Goal: Task Accomplishment & Management: Use online tool/utility

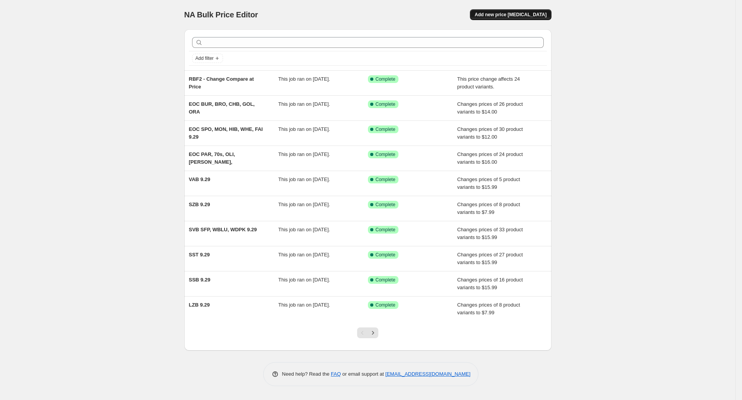
click at [511, 12] on span "Add new price [MEDICAL_DATA]" at bounding box center [511, 15] width 72 height 6
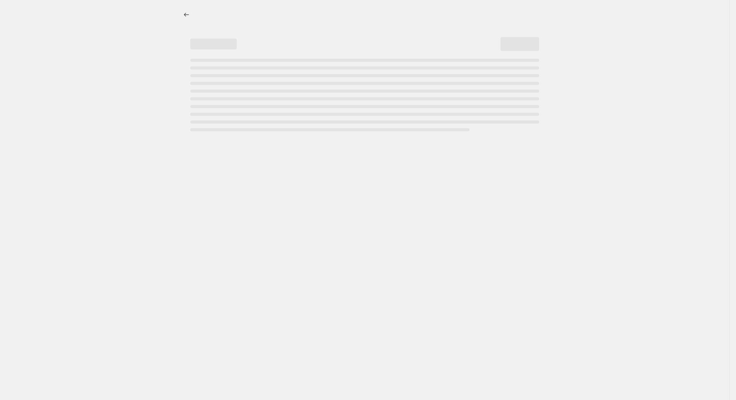
select select "percentage"
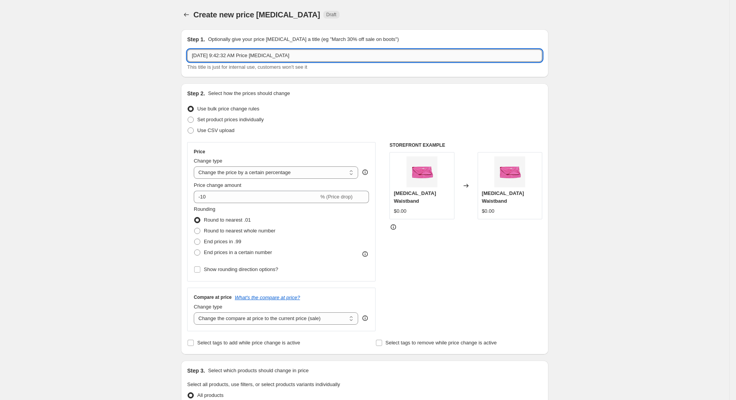
click at [286, 55] on input "[DATE] 9:42:32 AM Price [MEDICAL_DATA]" at bounding box center [364, 55] width 355 height 12
type input "Amazon Prime Day [DATE],8 Shopify Only"
click at [291, 169] on select "Change the price to a certain amount Change the price by a certain amount Chang…" at bounding box center [276, 173] width 164 height 12
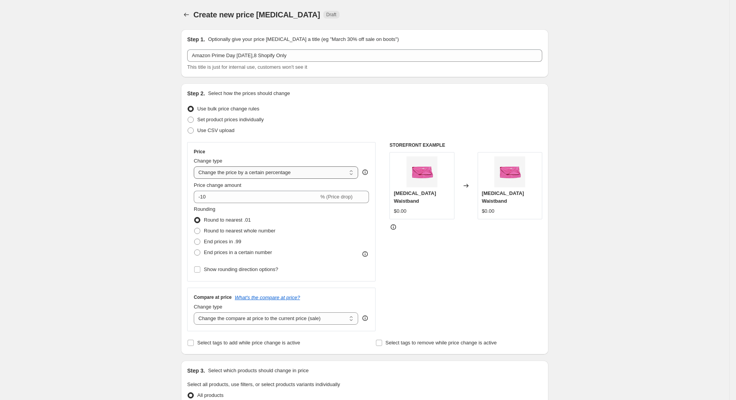
click at [197, 167] on select "Change the price to a certain amount Change the price by a certain amount Chang…" at bounding box center [276, 173] width 164 height 12
drag, startPoint x: 231, startPoint y: 196, endPoint x: 173, endPoint y: 191, distance: 58.1
click at [173, 191] on div "Create new price [MEDICAL_DATA]. This page is ready Create new price [MEDICAL_D…" at bounding box center [364, 386] width 729 height 773
type input "-1"
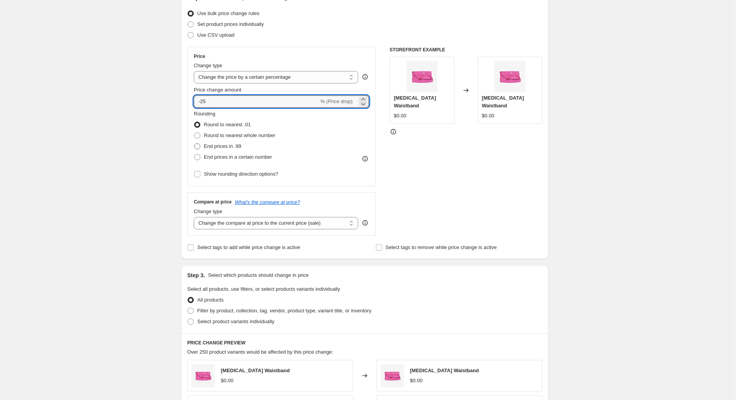
scroll to position [96, 0]
type input "-25"
click at [243, 319] on span "Select product variants individually" at bounding box center [235, 321] width 77 height 6
click at [188, 319] on input "Select product variants individually" at bounding box center [187, 318] width 0 height 0
radio input "true"
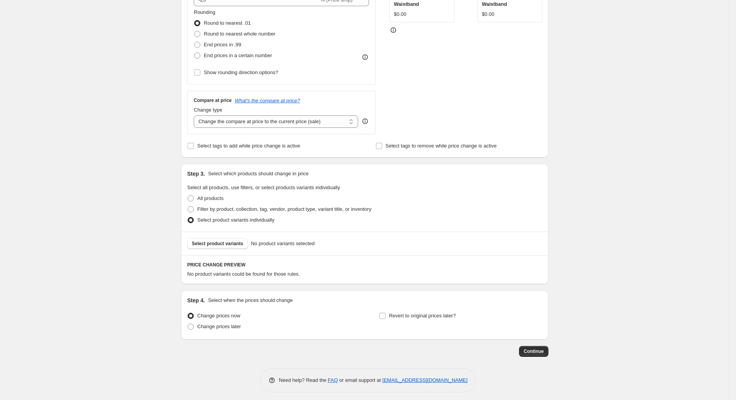
scroll to position [200, 0]
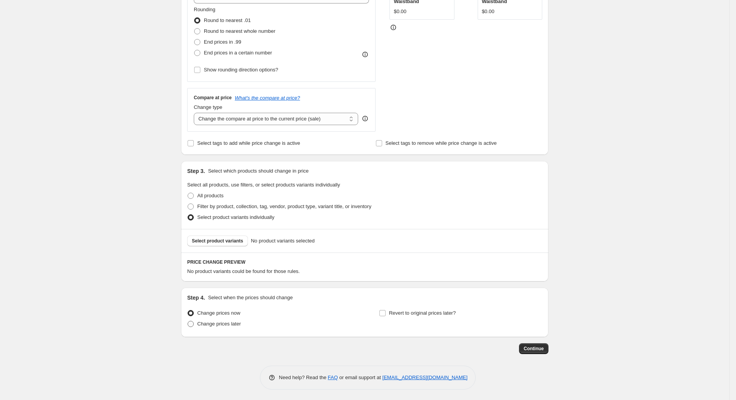
click at [222, 325] on span "Change prices later" at bounding box center [219, 324] width 44 height 6
click at [188, 322] on input "Change prices later" at bounding box center [187, 321] width 0 height 0
radio input "true"
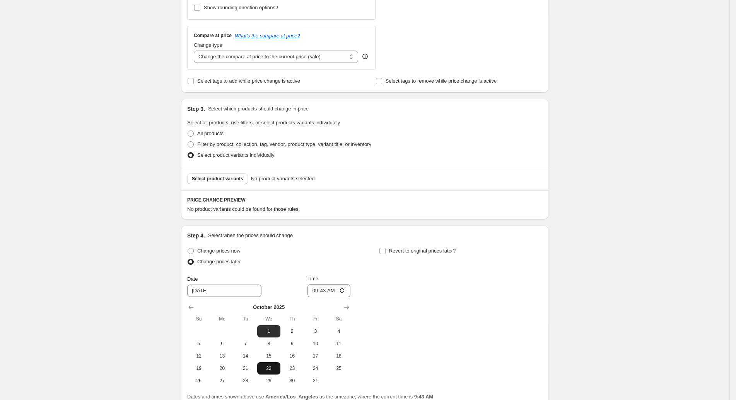
scroll to position [310, 0]
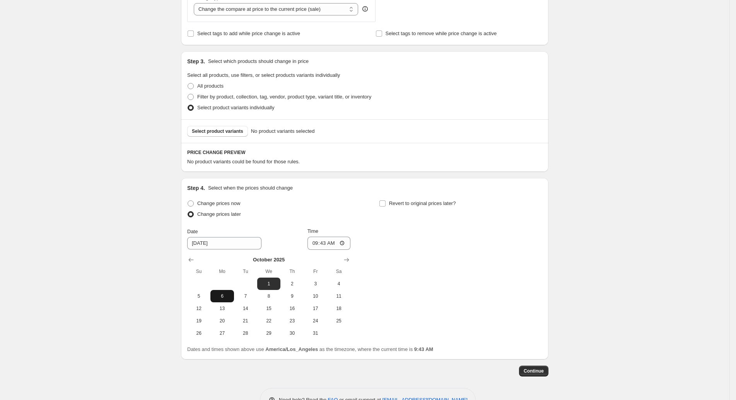
click at [226, 296] on span "6" at bounding box center [221, 296] width 17 height 6
type input "[DATE]"
click at [395, 208] on label "Revert to original prices later?" at bounding box center [417, 203] width 77 height 11
click at [385, 207] on input "Revert to original prices later?" at bounding box center [382, 204] width 6 height 6
checkbox input "true"
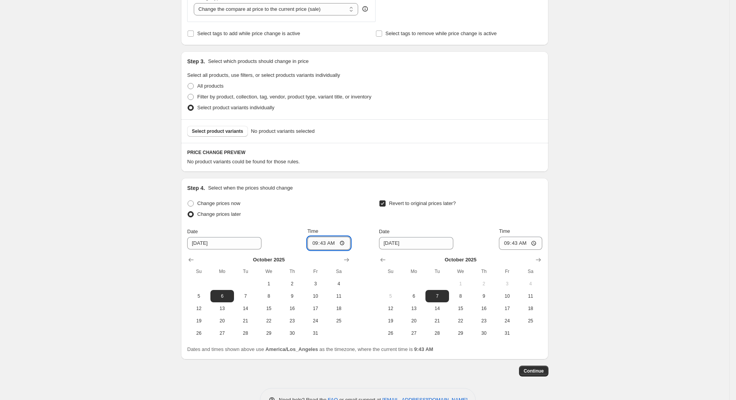
click at [329, 242] on input "09:43" at bounding box center [328, 243] width 43 height 13
click at [347, 241] on input "09:43" at bounding box center [328, 243] width 43 height 13
type input "21:00"
click at [359, 199] on div "Change prices now Change prices later Date [DATE] Time 21:00 [DATE] Su Mo Tu We…" at bounding box center [364, 268] width 355 height 141
click at [411, 241] on input "[DATE]" at bounding box center [416, 243] width 74 height 12
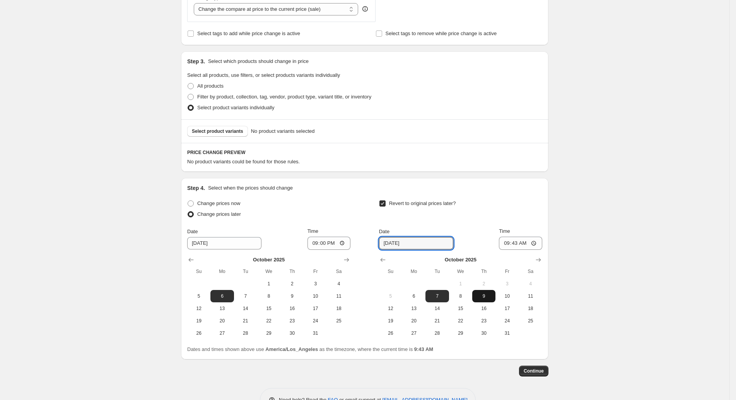
click at [484, 294] on span "9" at bounding box center [483, 296] width 17 height 6
type input "[DATE]"
click at [535, 243] on input "09:43" at bounding box center [520, 243] width 43 height 13
type input "09:00"
click at [602, 273] on div "Create new price [MEDICAL_DATA]. This page is ready Create new price [MEDICAL_D…" at bounding box center [364, 57] width 729 height 734
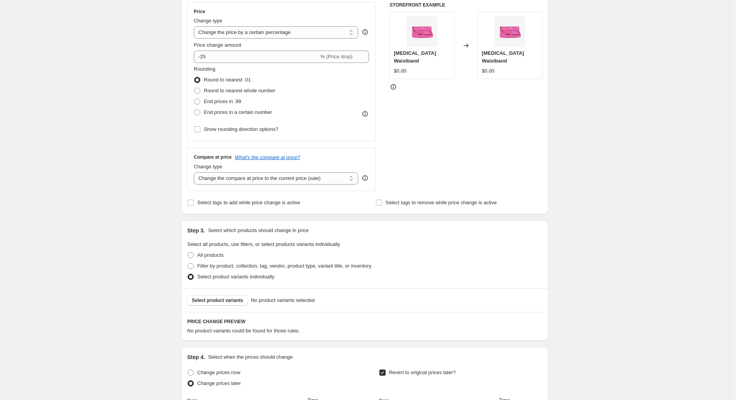
scroll to position [151, 0]
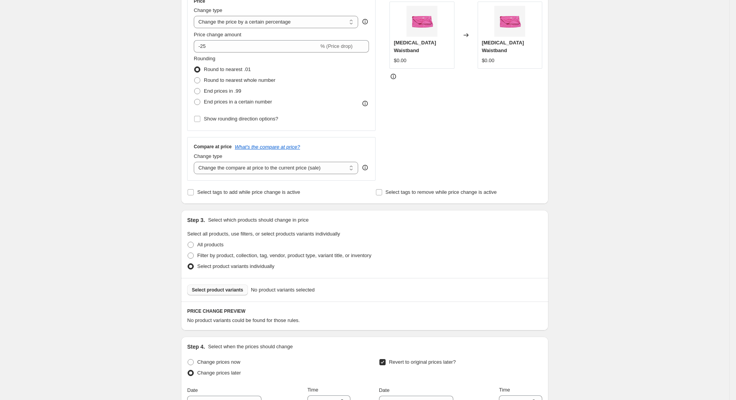
click at [239, 285] on button "Select product variants" at bounding box center [217, 290] width 61 height 11
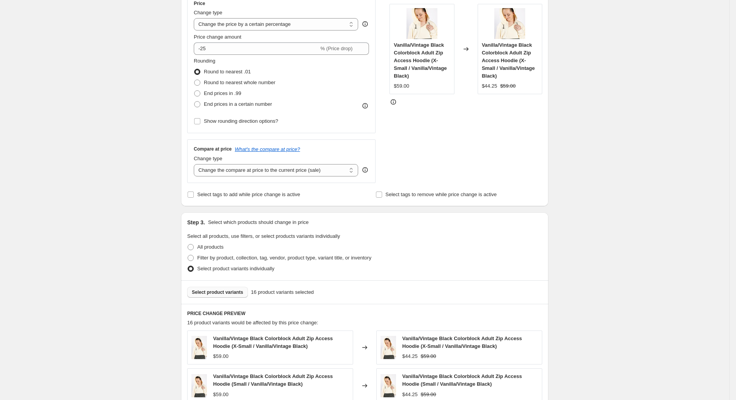
scroll to position [148, 0]
click at [229, 291] on span "Select product variants" at bounding box center [217, 293] width 51 height 6
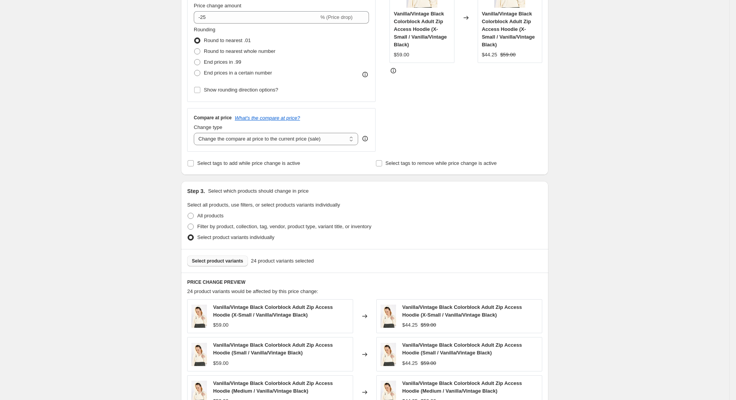
scroll to position [188, 0]
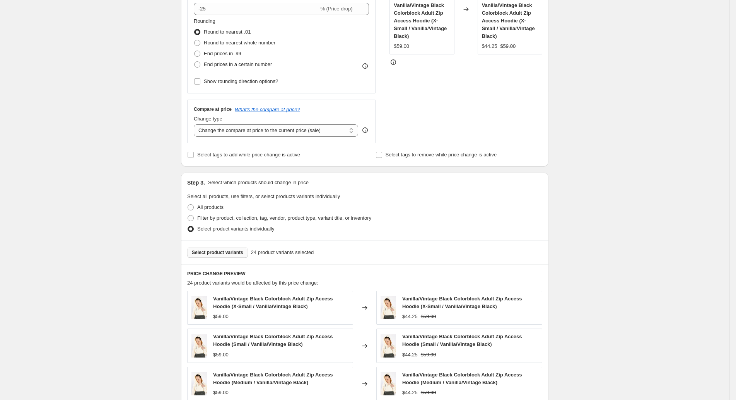
click at [226, 253] on span "Select product variants" at bounding box center [217, 253] width 51 height 6
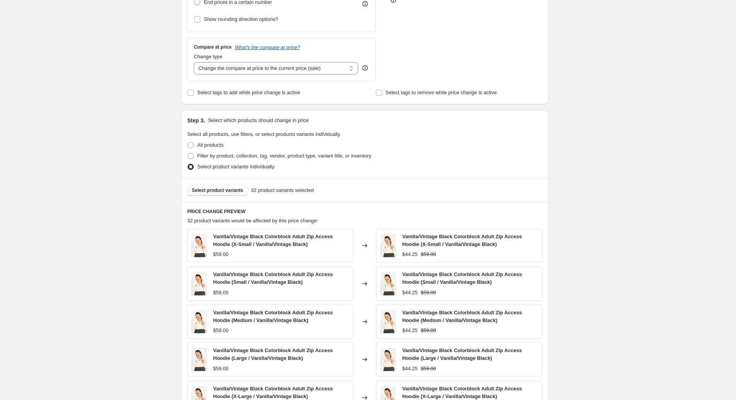
scroll to position [256, 0]
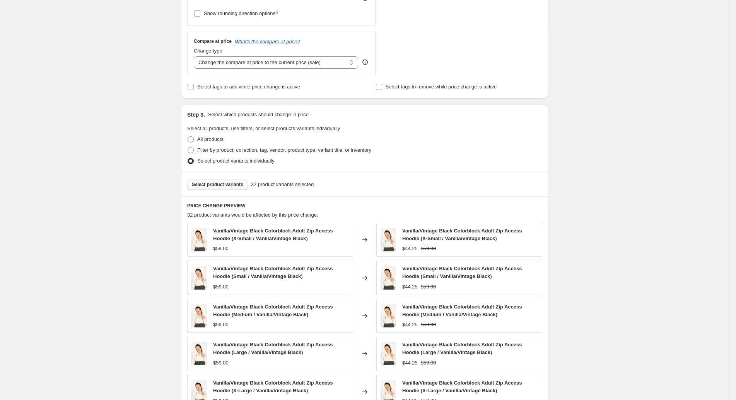
click at [219, 187] on span "Select product variants" at bounding box center [217, 185] width 51 height 6
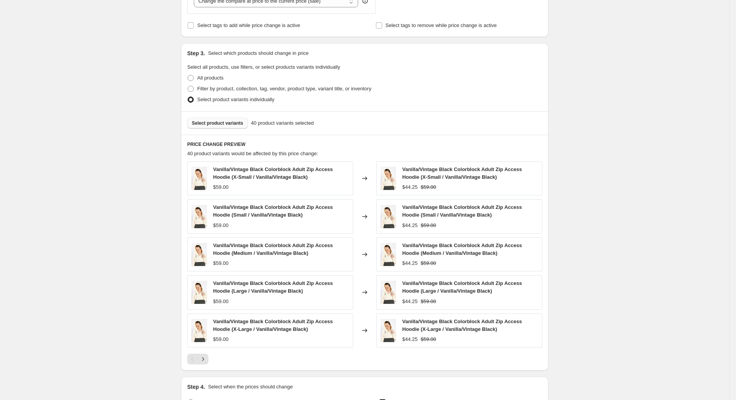
scroll to position [262, 0]
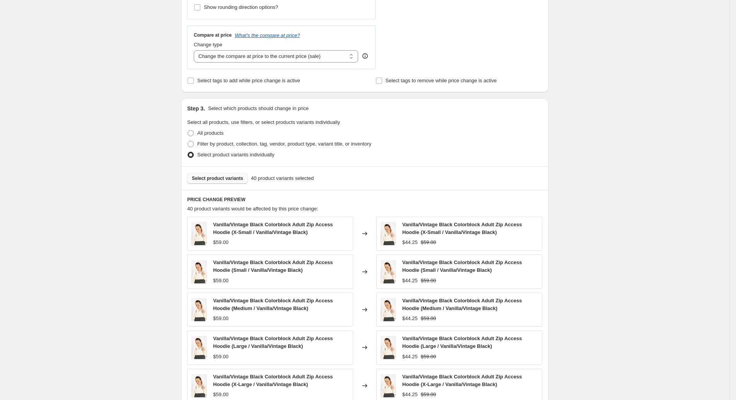
click at [211, 179] on span "Select product variants" at bounding box center [217, 178] width 51 height 6
click at [233, 180] on span "Select product variants" at bounding box center [217, 178] width 51 height 6
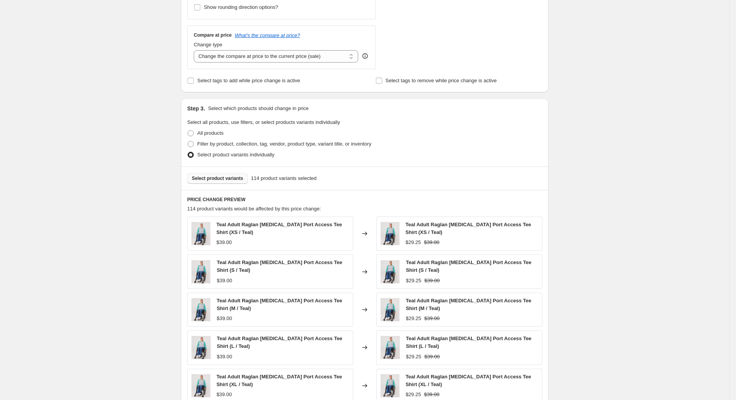
scroll to position [508, 0]
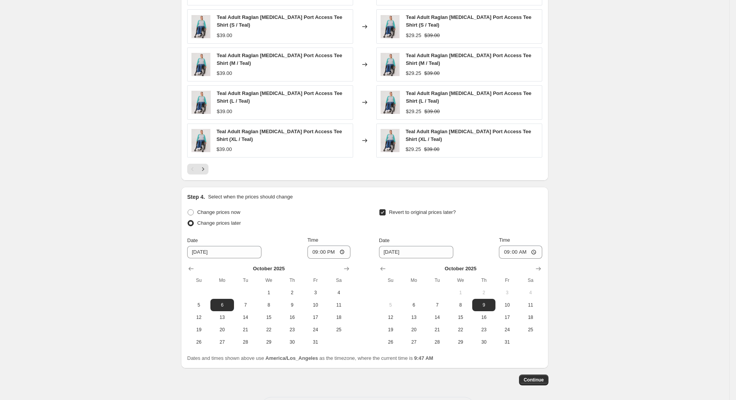
click at [213, 167] on div at bounding box center [364, 169] width 355 height 11
click at [207, 167] on icon "Next" at bounding box center [203, 169] width 8 height 8
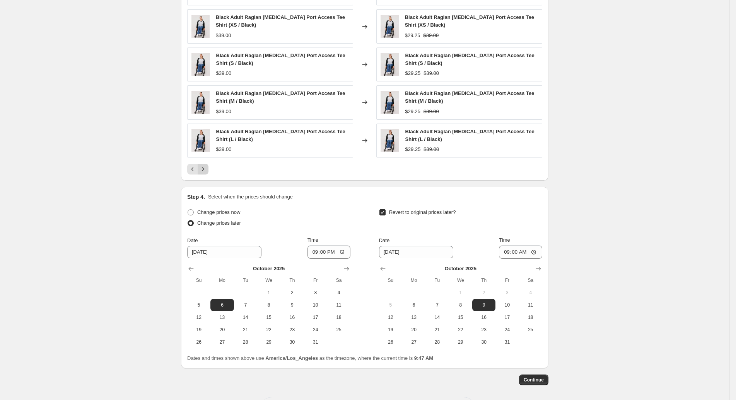
click at [207, 167] on icon "Next" at bounding box center [203, 169] width 8 height 8
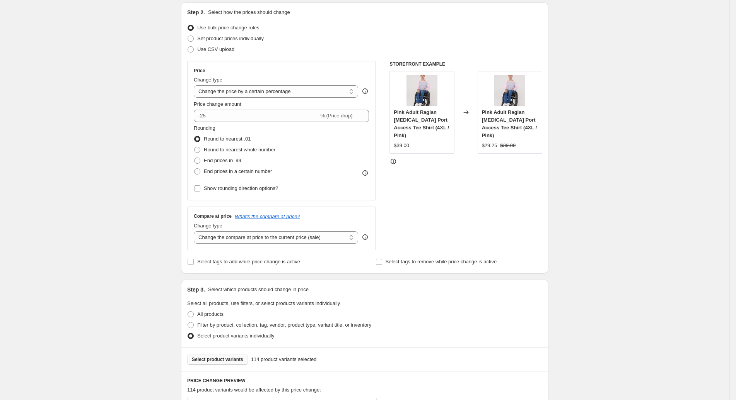
scroll to position [108, 0]
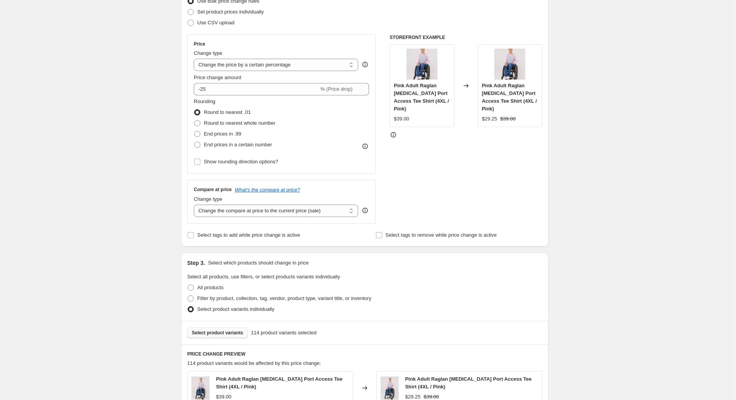
click at [221, 329] on button "Select product variants" at bounding box center [217, 333] width 61 height 11
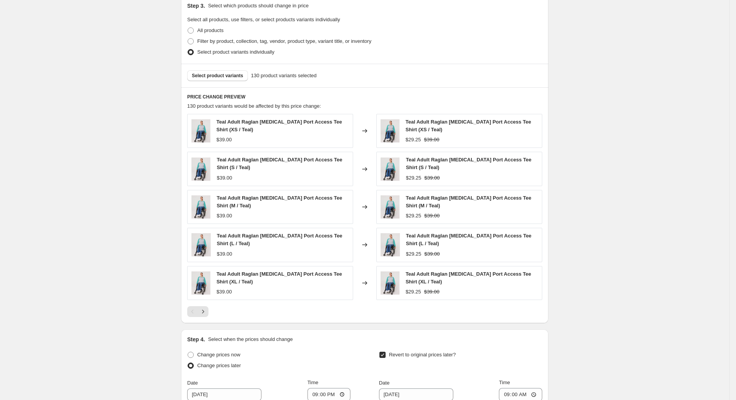
click at [212, 309] on div at bounding box center [364, 312] width 355 height 11
click at [207, 309] on icon "Next" at bounding box center [203, 312] width 8 height 8
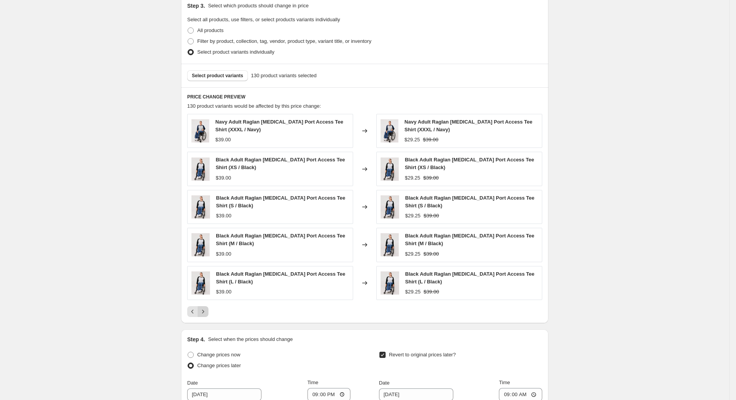
click at [207, 309] on icon "Next" at bounding box center [203, 312] width 8 height 8
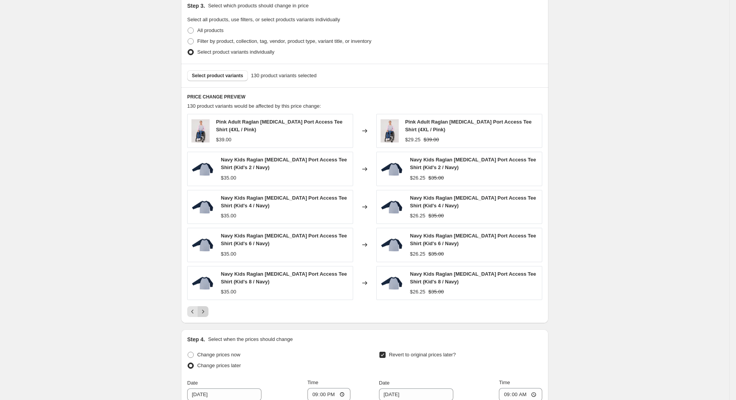
click at [207, 309] on icon "Next" at bounding box center [203, 312] width 8 height 8
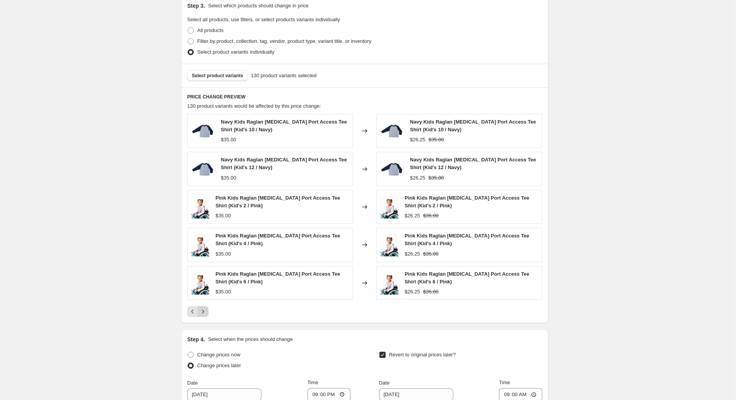
click at [207, 309] on icon "Next" at bounding box center [203, 312] width 8 height 8
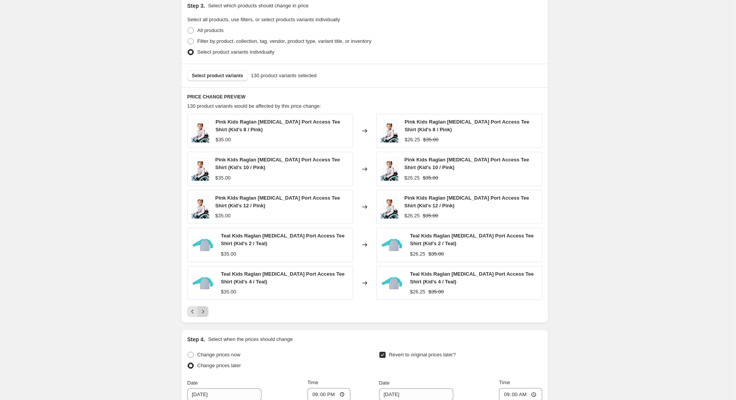
click at [207, 309] on icon "Next" at bounding box center [203, 312] width 8 height 8
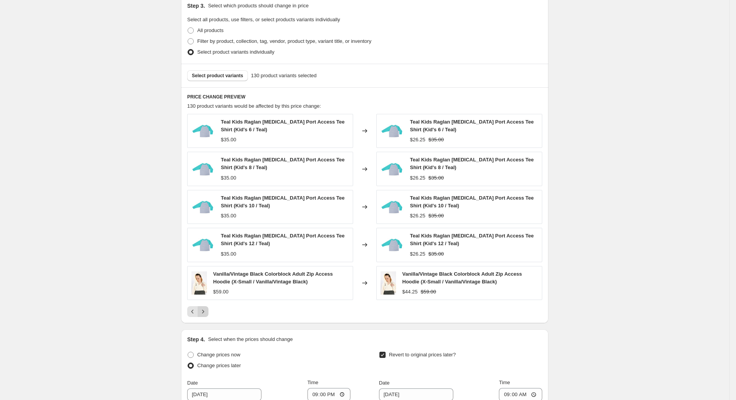
click at [207, 309] on icon "Next" at bounding box center [203, 312] width 8 height 8
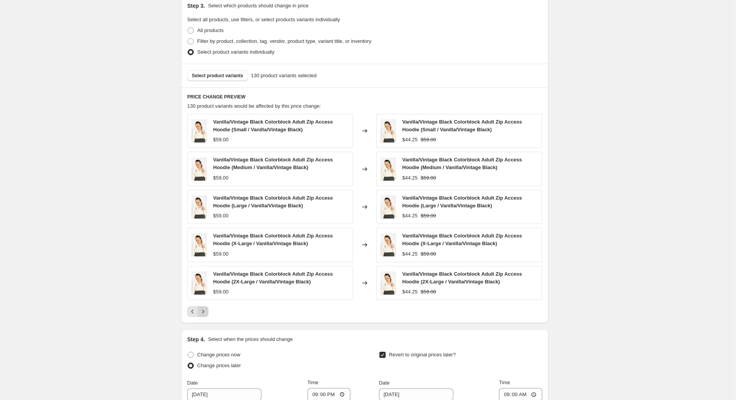
click at [207, 309] on icon "Next" at bounding box center [203, 312] width 8 height 8
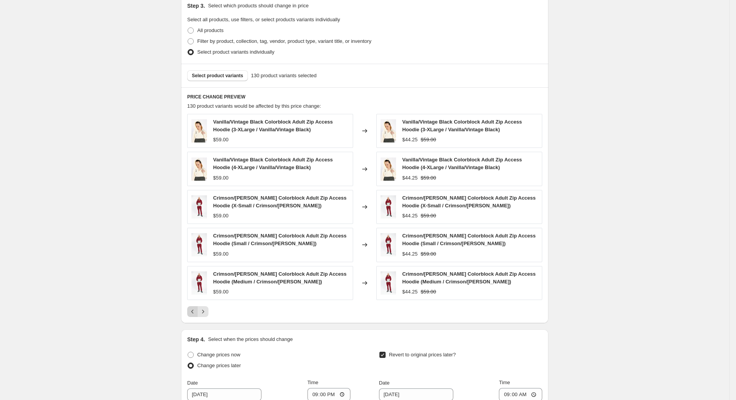
click at [197, 307] on button "Previous" at bounding box center [192, 312] width 11 height 11
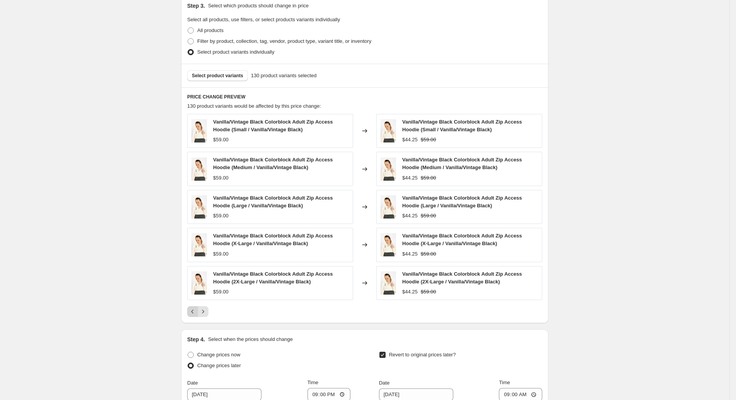
click at [197, 307] on button "Previous" at bounding box center [192, 312] width 11 height 11
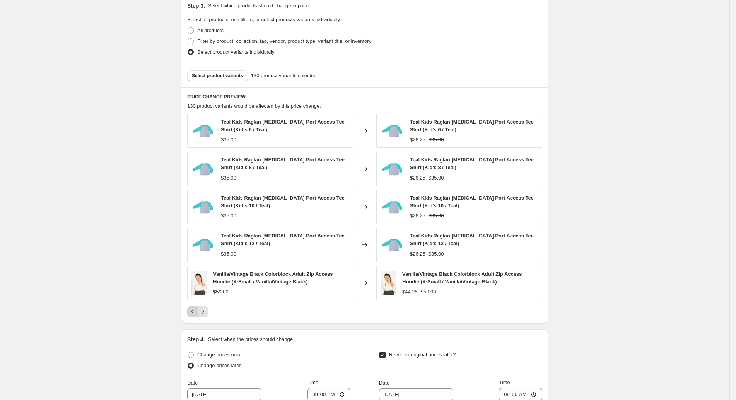
click at [197, 307] on button "Previous" at bounding box center [192, 312] width 11 height 11
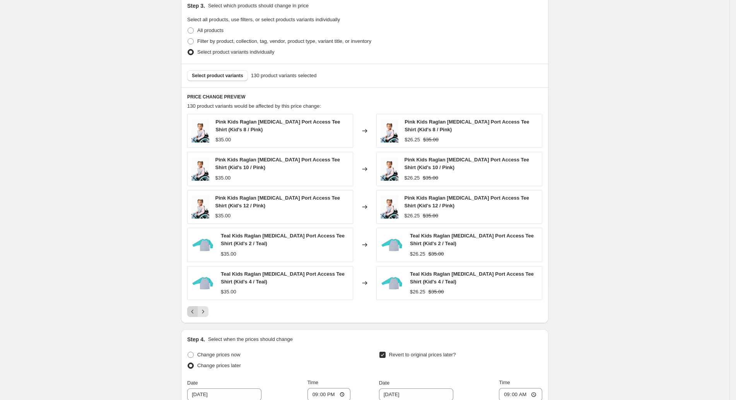
click at [197, 307] on button "Previous" at bounding box center [192, 312] width 11 height 11
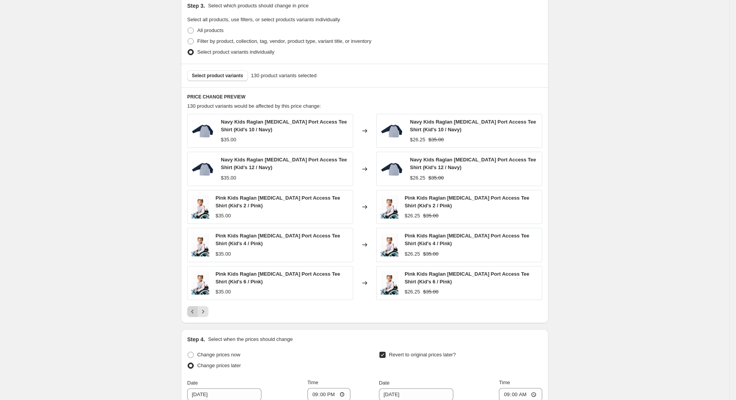
click at [197, 307] on button "Previous" at bounding box center [192, 312] width 11 height 11
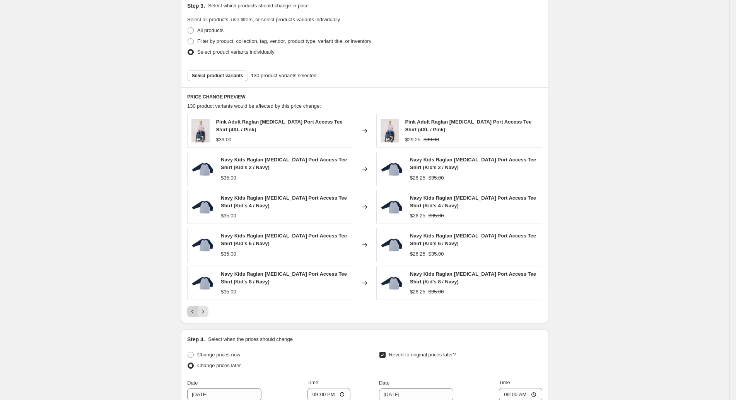
click at [197, 307] on button "Previous" at bounding box center [192, 312] width 11 height 11
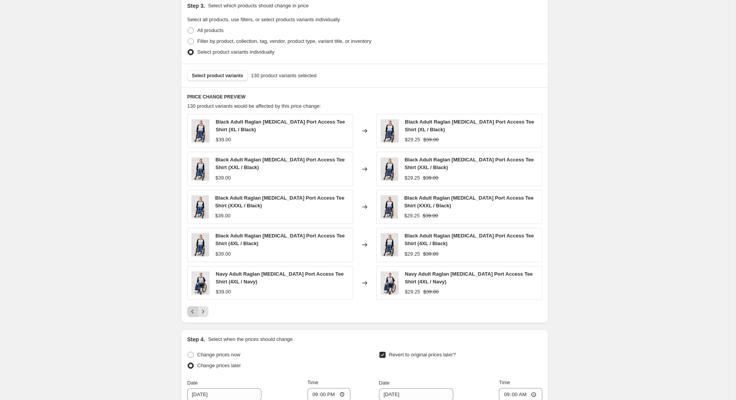
click at [197, 307] on button "Previous" at bounding box center [192, 312] width 11 height 11
click at [195, 309] on icon "Previous" at bounding box center [193, 312] width 8 height 8
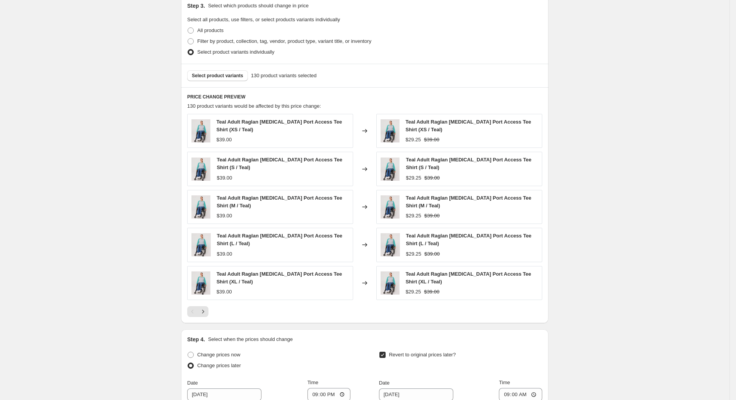
click at [195, 309] on div "Pagination" at bounding box center [192, 312] width 11 height 11
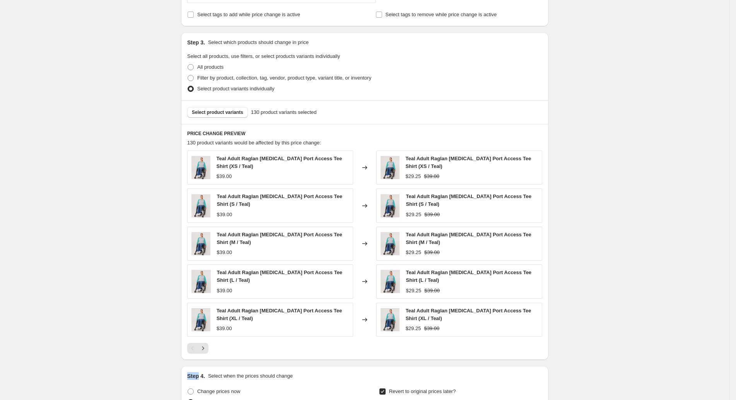
scroll to position [115, 0]
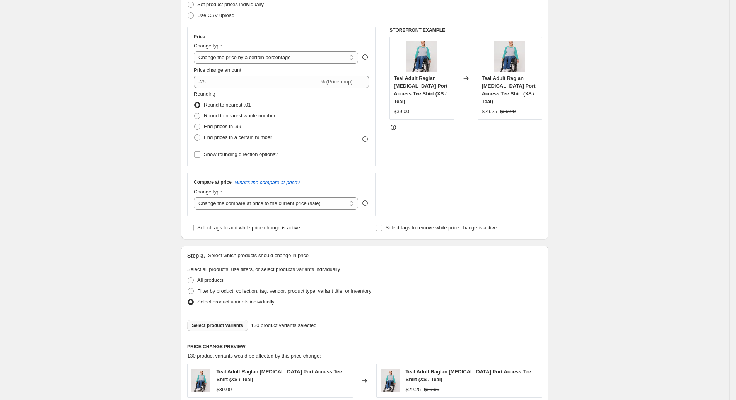
click at [240, 325] on span "Select product variants" at bounding box center [217, 326] width 51 height 6
click at [232, 325] on span "Select product variants" at bounding box center [217, 326] width 51 height 6
click at [223, 325] on span "Select product variants" at bounding box center [217, 326] width 51 height 6
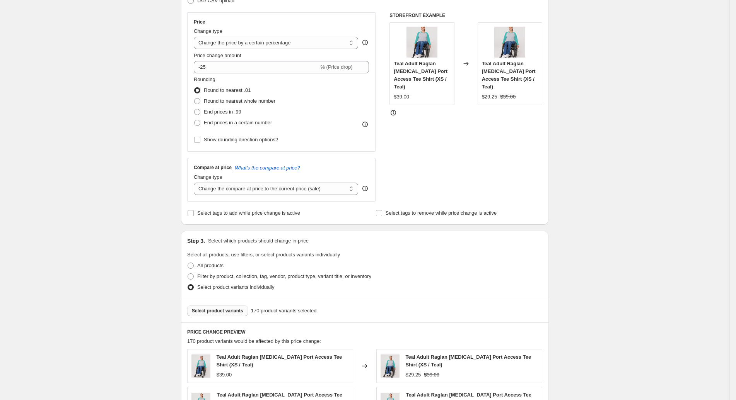
scroll to position [132, 0]
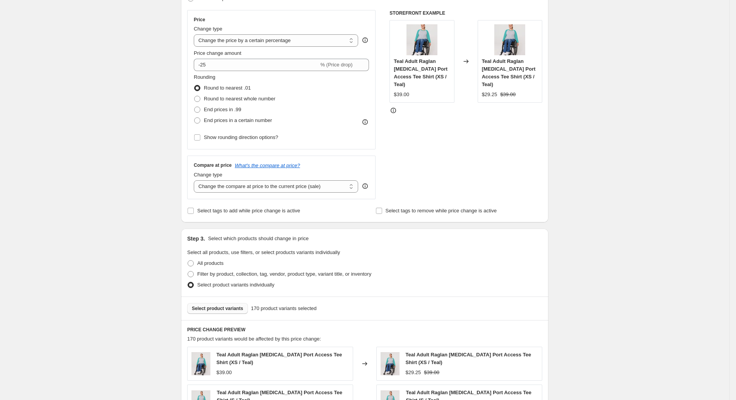
click at [227, 306] on span "Select product variants" at bounding box center [217, 309] width 51 height 6
click at [228, 306] on span "Select product variants" at bounding box center [217, 309] width 51 height 6
click at [232, 306] on span "Select product variants" at bounding box center [217, 309] width 51 height 6
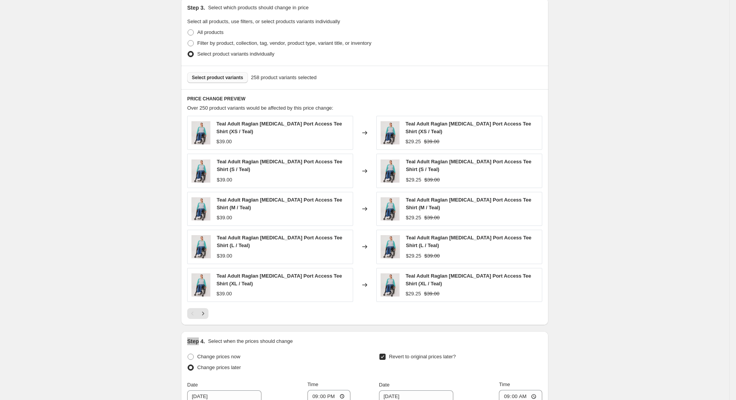
scroll to position [429, 0]
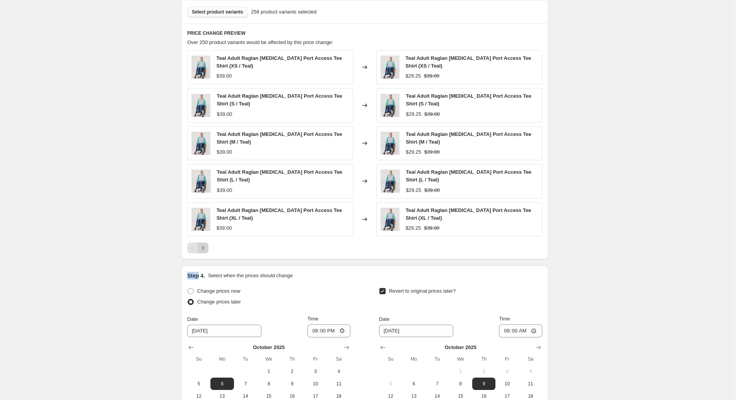
click at [208, 248] on button "Next" at bounding box center [203, 248] width 11 height 11
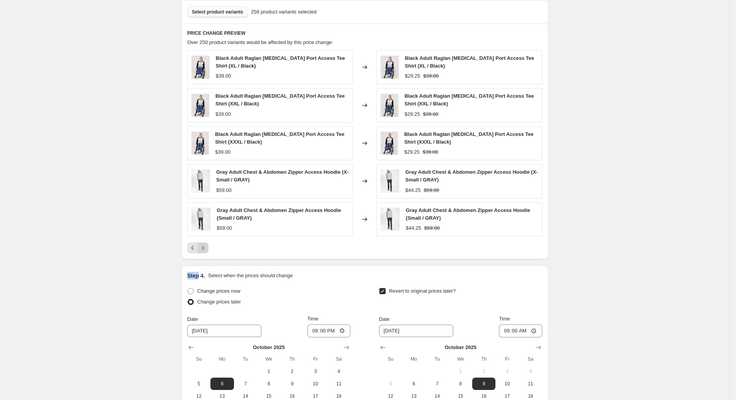
click at [208, 248] on button "Next" at bounding box center [203, 248] width 11 height 11
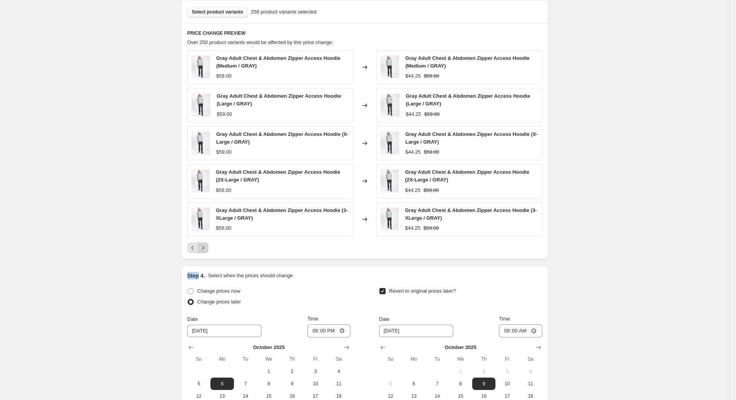
click at [208, 248] on button "Next" at bounding box center [203, 248] width 11 height 11
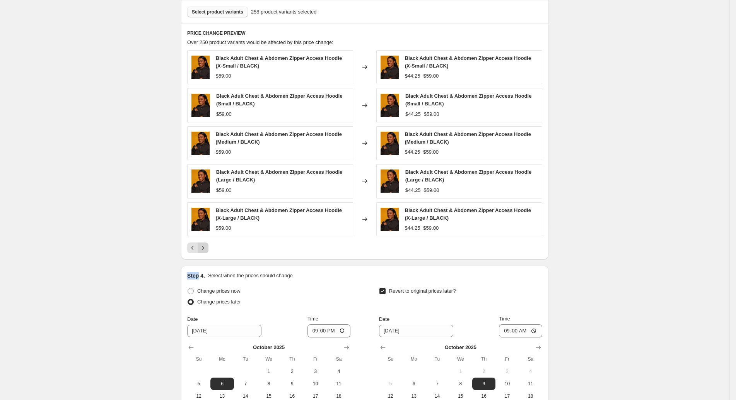
click at [208, 248] on button "Next" at bounding box center [203, 248] width 11 height 11
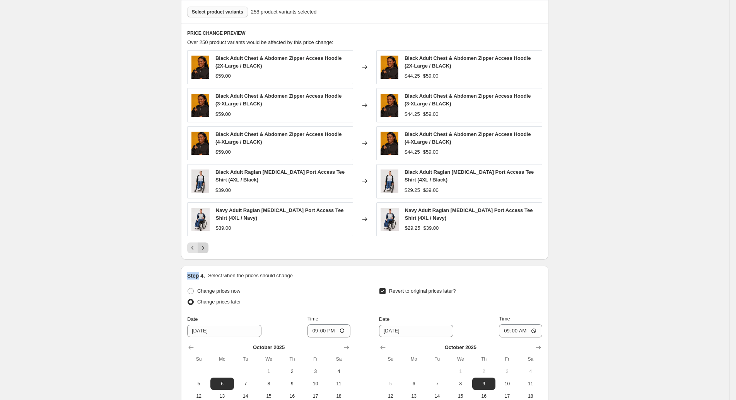
click at [203, 249] on icon "Next" at bounding box center [203, 248] width 8 height 8
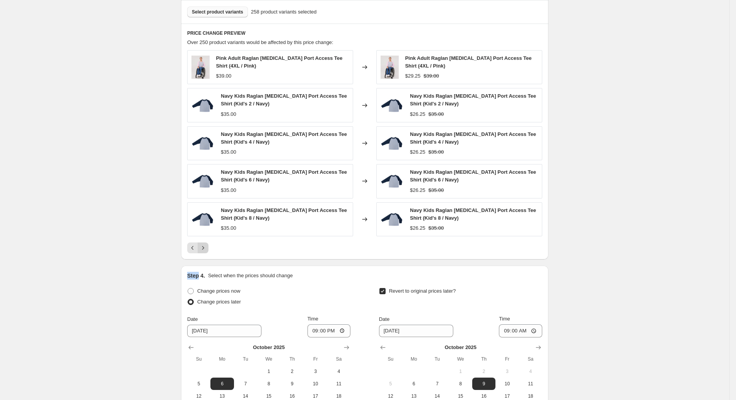
click at [207, 247] on icon "Next" at bounding box center [203, 248] width 8 height 8
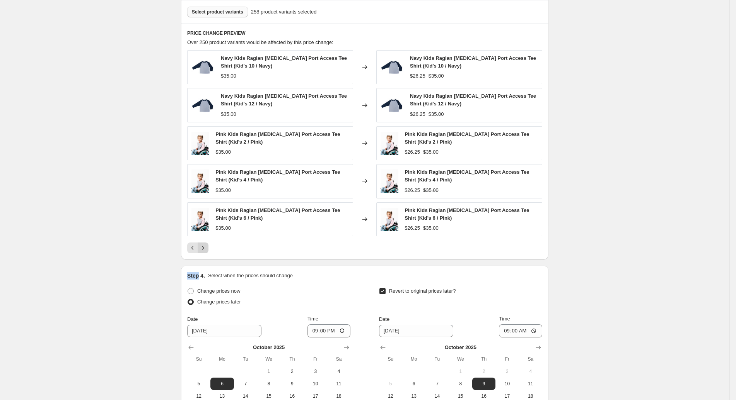
click at [207, 248] on icon "Next" at bounding box center [203, 248] width 8 height 8
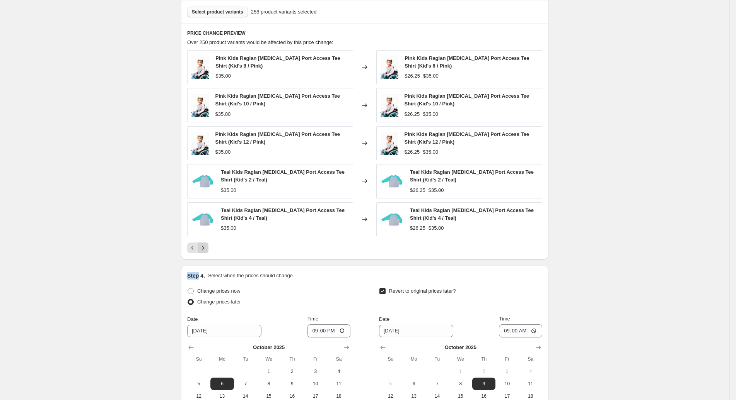
click at [207, 248] on icon "Next" at bounding box center [203, 248] width 8 height 8
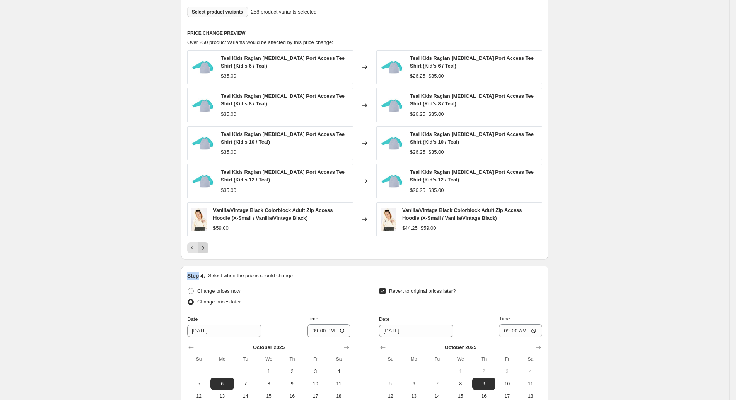
click at [207, 248] on icon "Next" at bounding box center [203, 248] width 8 height 8
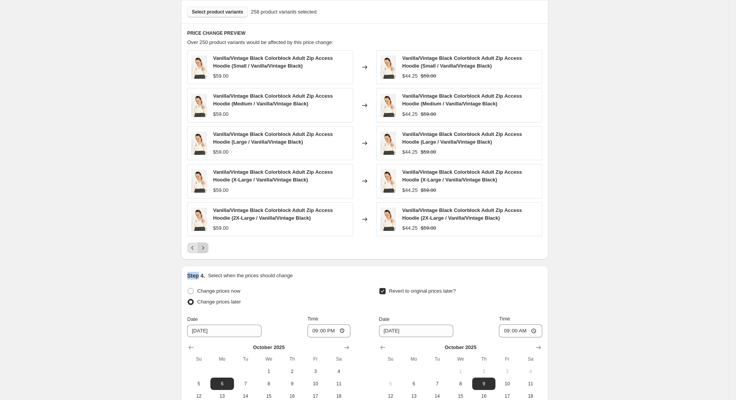
click at [207, 248] on icon "Next" at bounding box center [203, 248] width 8 height 8
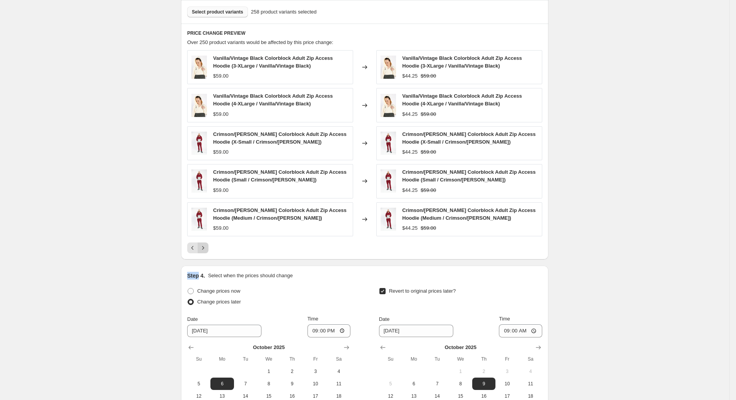
click at [207, 248] on icon "Next" at bounding box center [203, 248] width 8 height 8
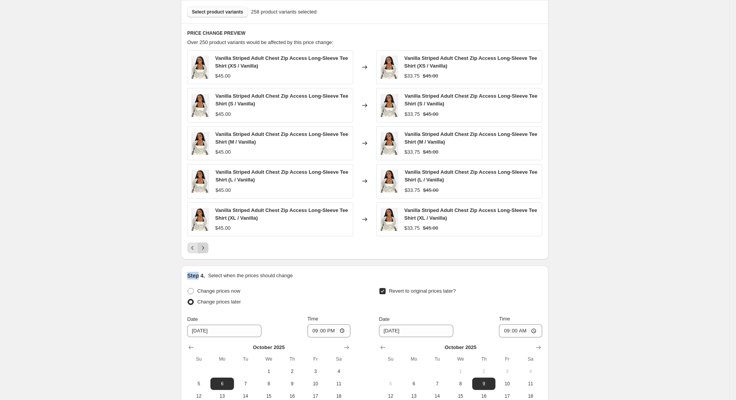
click at [207, 248] on icon "Next" at bounding box center [203, 248] width 8 height 8
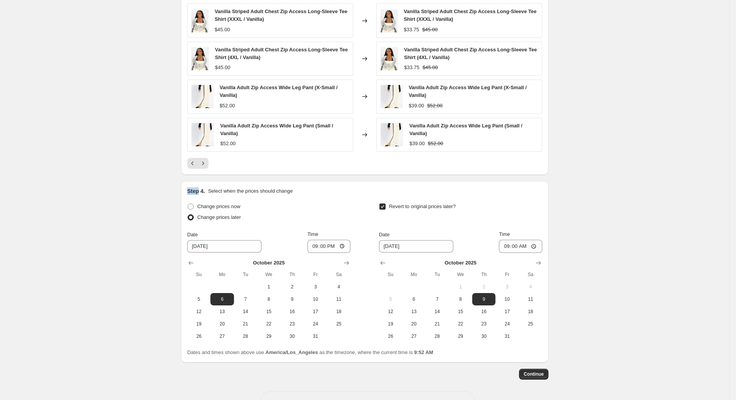
scroll to position [538, 0]
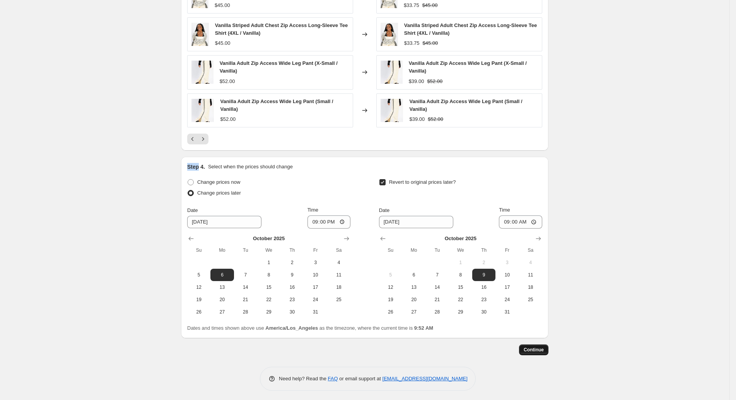
click at [536, 351] on span "Continue" at bounding box center [533, 350] width 20 height 6
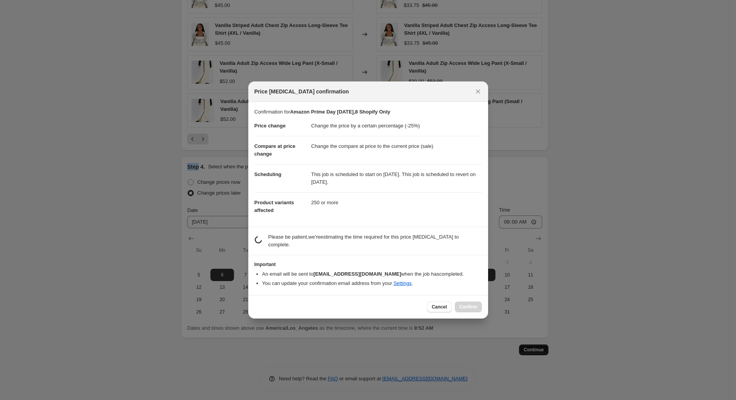
scroll to position [0, 0]
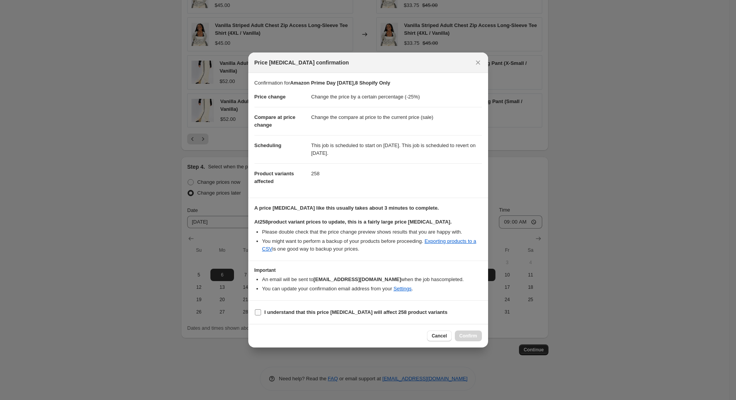
click at [398, 307] on label "I understand that this price [MEDICAL_DATA] will affect 258 product variants" at bounding box center [350, 312] width 193 height 11
click at [261, 310] on input "I understand that this price [MEDICAL_DATA] will affect 258 product variants" at bounding box center [258, 313] width 6 height 6
checkbox input "true"
click at [469, 337] on span "Confirm" at bounding box center [468, 336] width 18 height 6
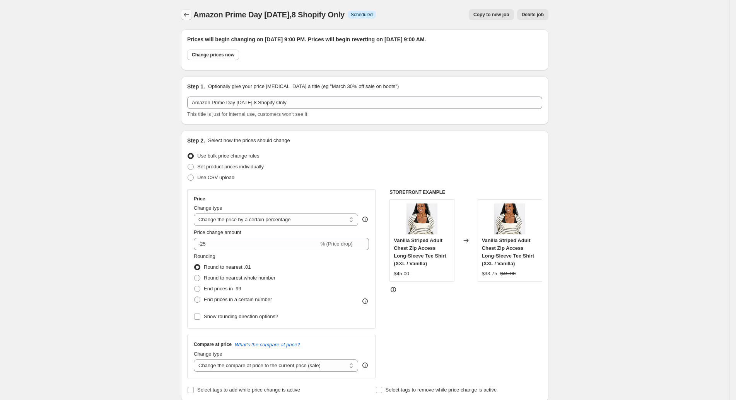
click at [189, 18] on icon "Price change jobs" at bounding box center [186, 15] width 8 height 8
